Goal: Task Accomplishment & Management: Use online tool/utility

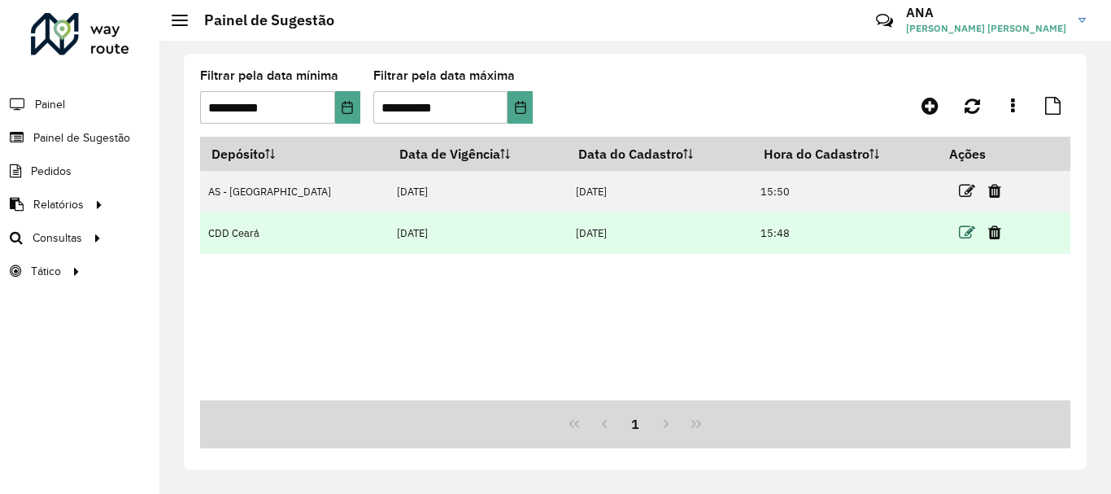
click at [959, 231] on icon at bounding box center [967, 233] width 16 height 16
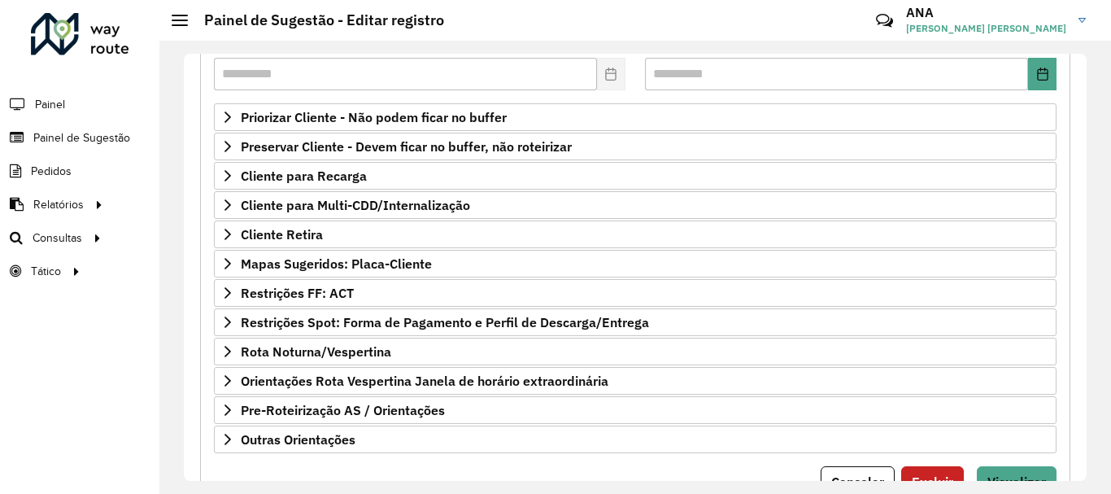
scroll to position [317, 0]
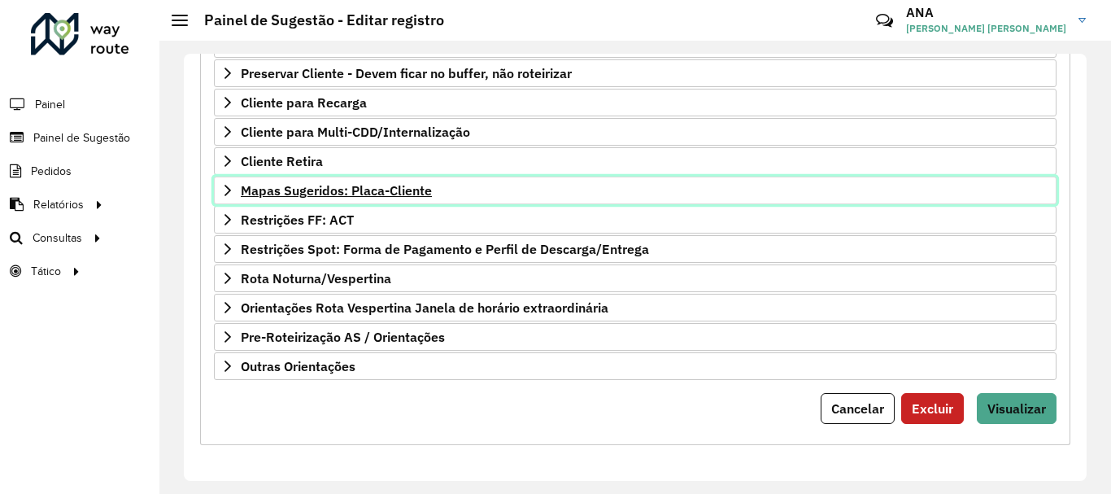
click at [320, 197] on span "Mapas Sugeridos: Placa-Cliente" at bounding box center [336, 190] width 191 height 13
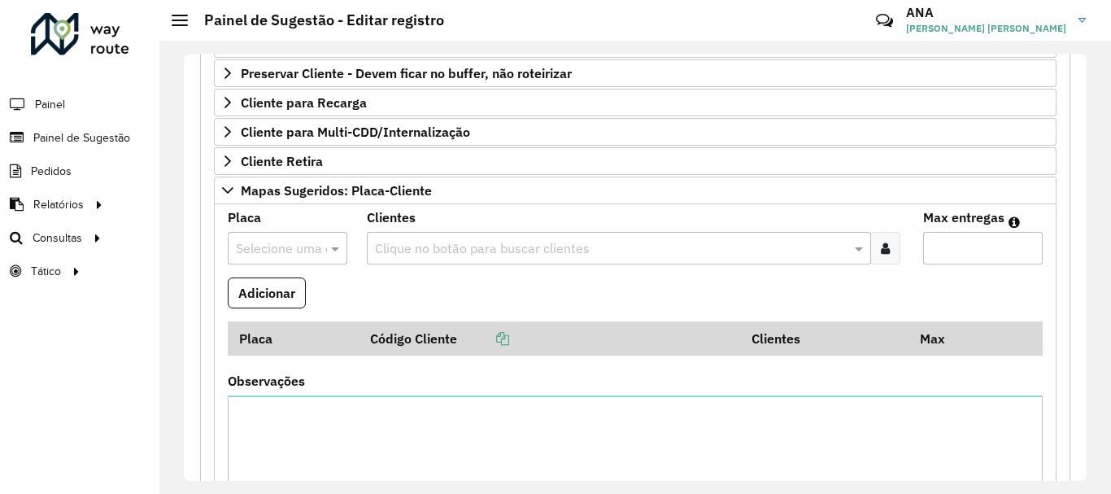
click at [295, 253] on input "text" at bounding box center [271, 249] width 71 height 20
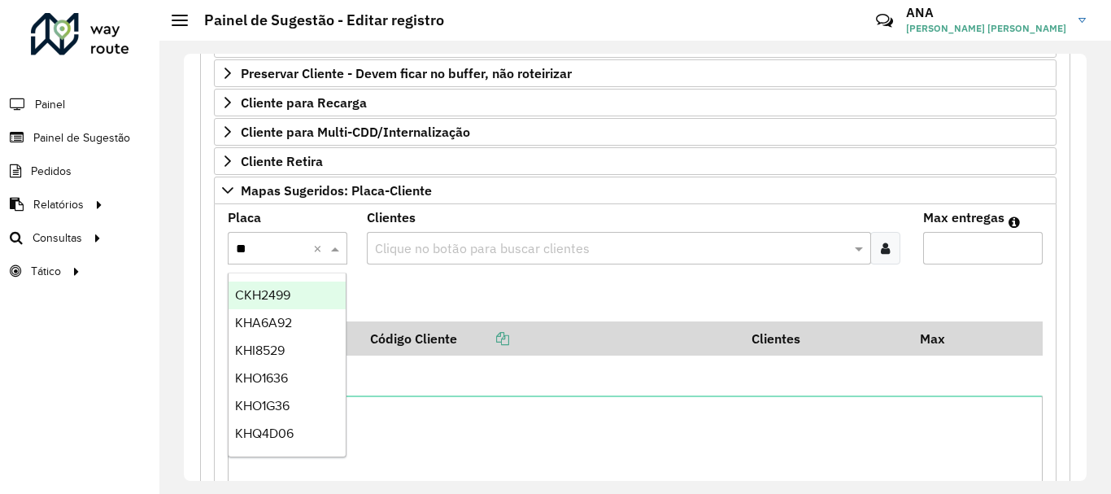
type input "***"
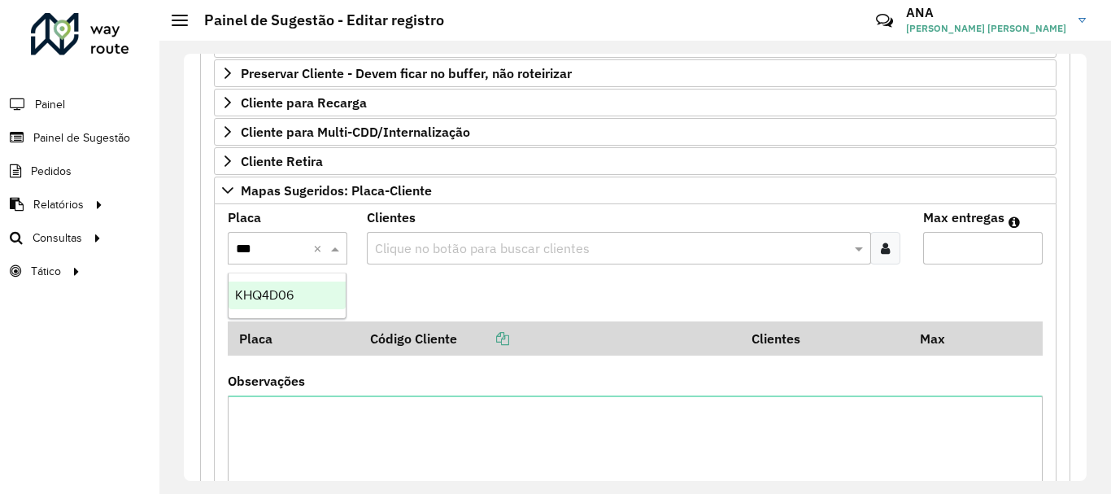
click at [289, 295] on span "KHQ4D06" at bounding box center [264, 295] width 59 height 14
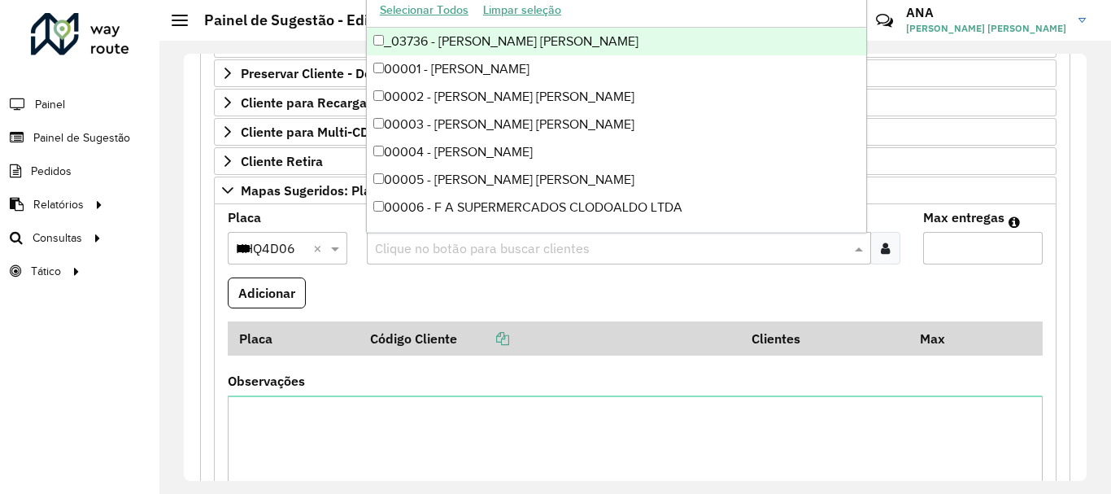
click at [403, 249] on input "text" at bounding box center [611, 249] width 480 height 20
click at [455, 254] on input "text" at bounding box center [611, 249] width 480 height 20
paste input "*****"
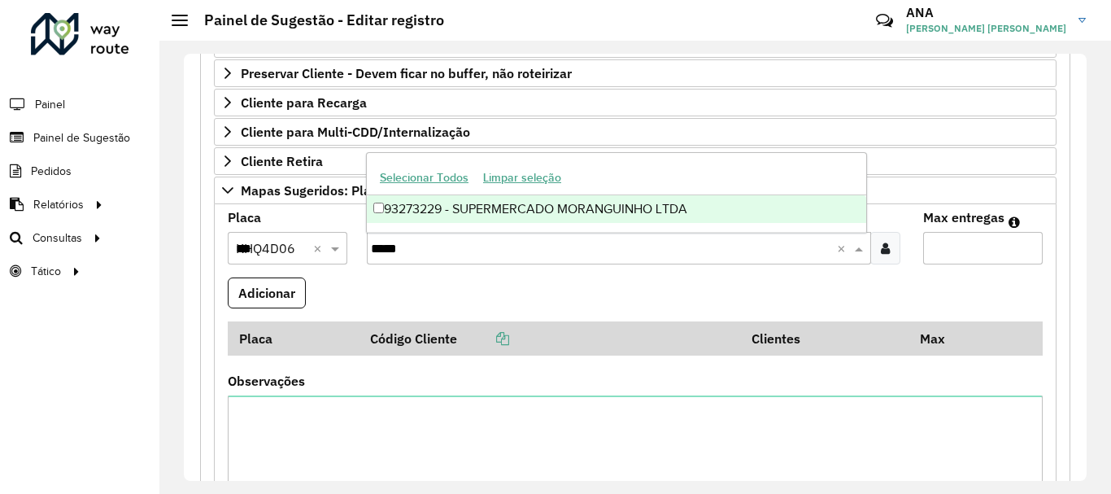
type input "*****"
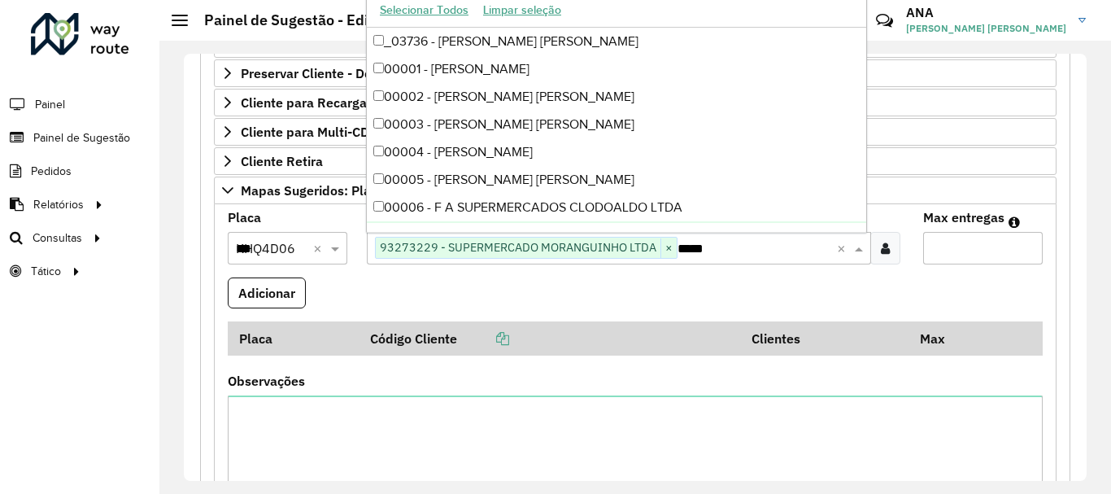
click at [925, 242] on input "Max entregas" at bounding box center [983, 248] width 120 height 33
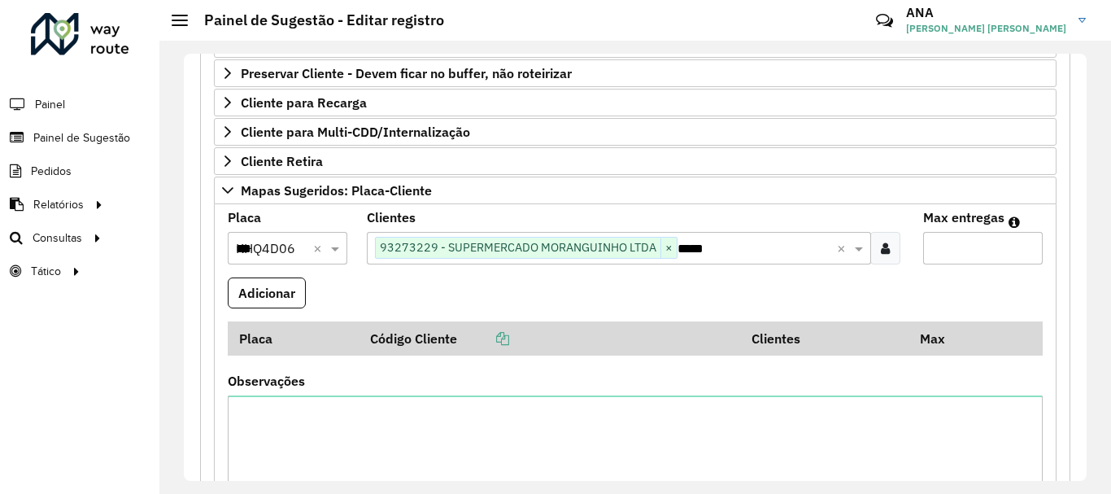
type input "*"
click at [272, 282] on button "Adicionar" at bounding box center [267, 292] width 78 height 31
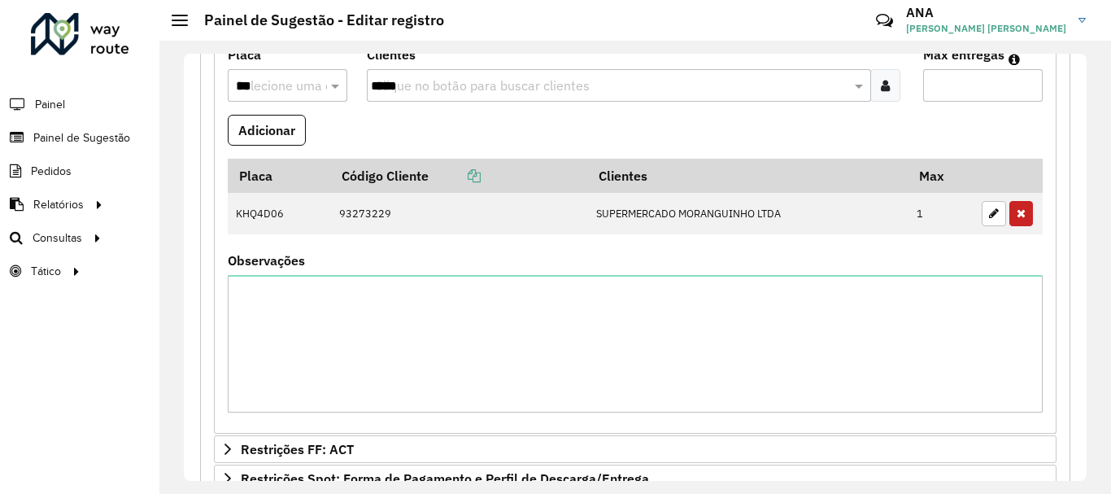
scroll to position [710, 0]
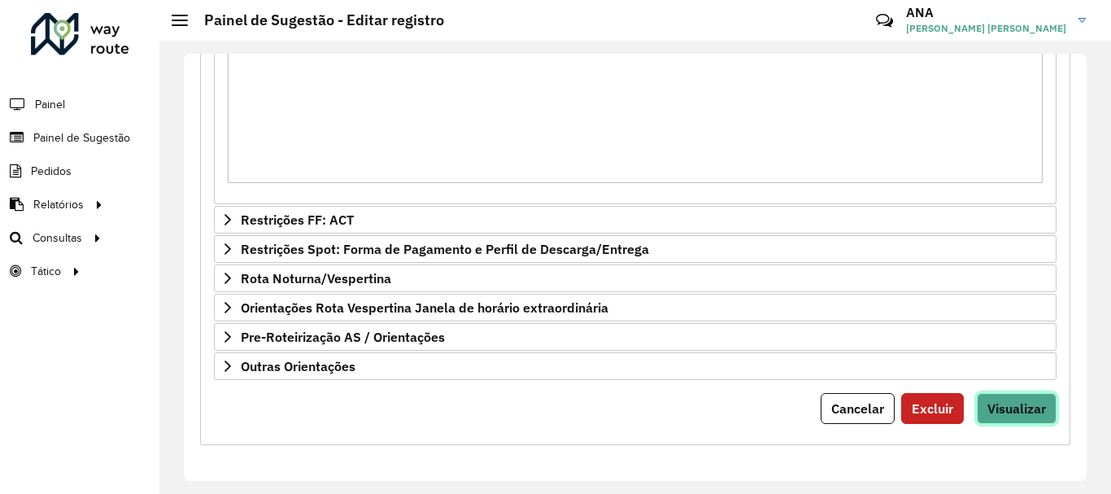
click at [1023, 413] on span "Visualizar" at bounding box center [1017, 408] width 59 height 16
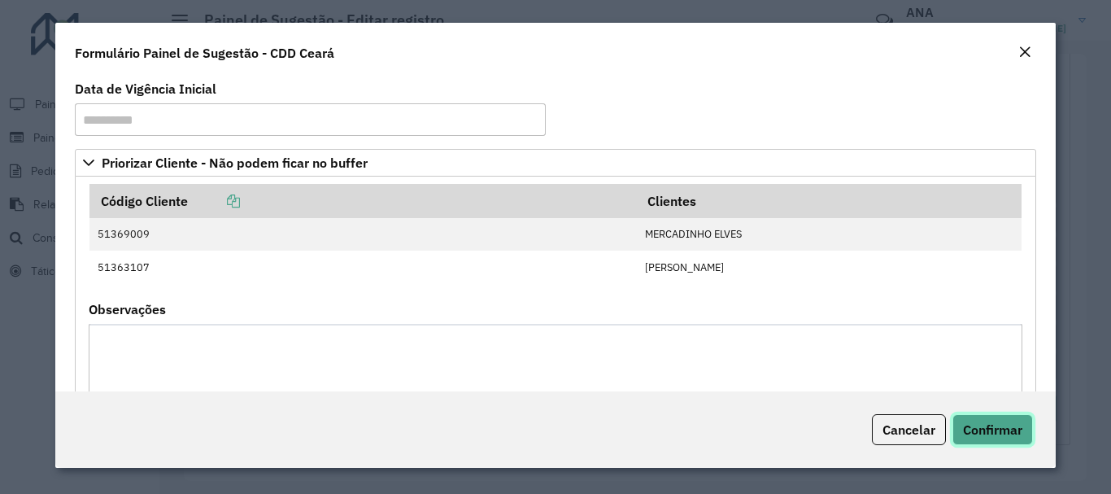
click at [1011, 428] on span "Confirmar" at bounding box center [992, 429] width 59 height 16
